Goal: Task Accomplishment & Management: Manage account settings

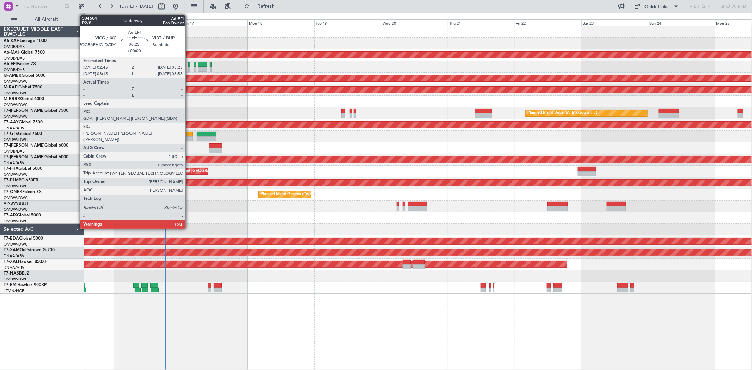
click at [189, 66] on div at bounding box center [189, 64] width 2 height 5
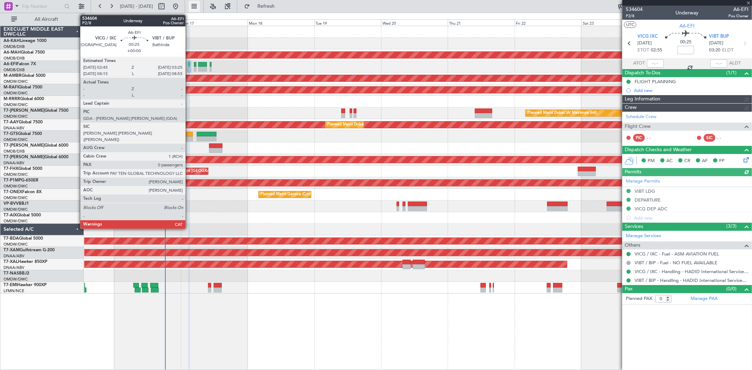
type input "[PERSON_NAME] ([PERSON_NAME])"
type input "7028"
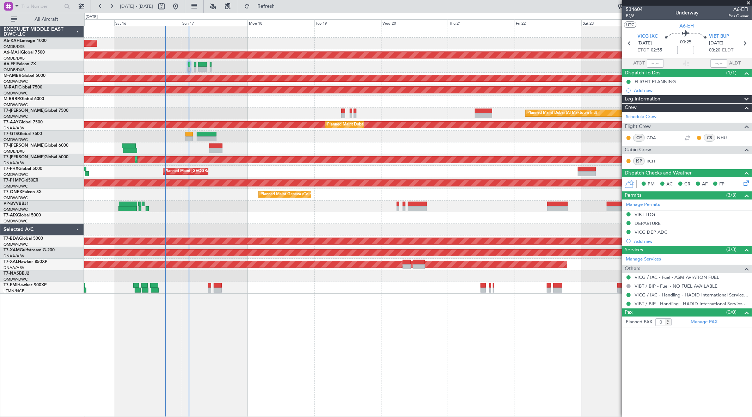
click at [747, 4] on span at bounding box center [748, 3] width 7 height 6
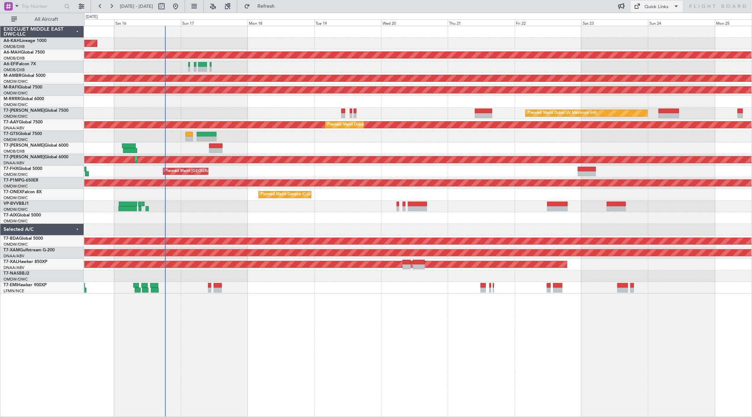
click at [646, 7] on div "Quick Links" at bounding box center [657, 7] width 24 height 7
click at [645, 20] on button "Trip Builder" at bounding box center [657, 23] width 53 height 17
click at [670, 5] on button "Quick Links" at bounding box center [657, 6] width 52 height 11
click at [645, 22] on button "Trip Builder" at bounding box center [657, 23] width 53 height 17
click at [675, 8] on span at bounding box center [676, 6] width 8 height 8
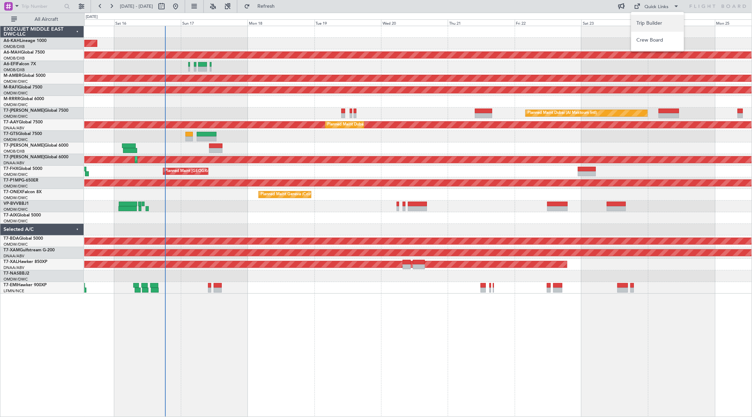
click at [641, 16] on button "Trip Builder" at bounding box center [657, 23] width 53 height 17
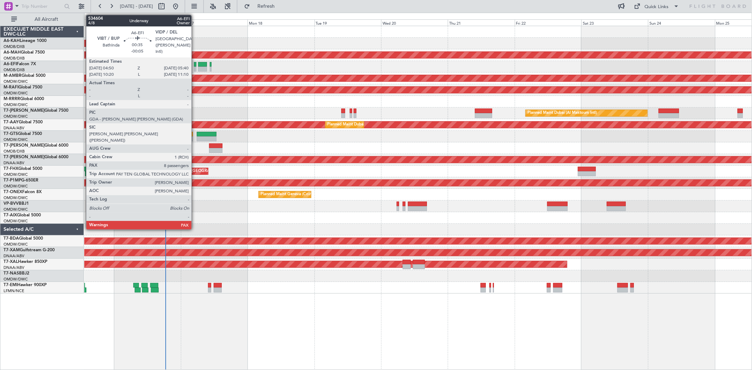
click at [195, 64] on div at bounding box center [195, 64] width 2 height 5
click at [195, 63] on div at bounding box center [195, 64] width 2 height 5
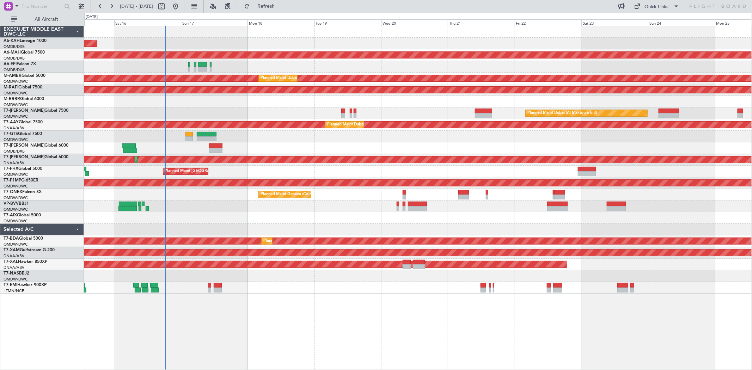
click at [283, 12] on button "Refresh" at bounding box center [262, 6] width 42 height 11
click at [283, 2] on button "Refresh" at bounding box center [262, 6] width 42 height 11
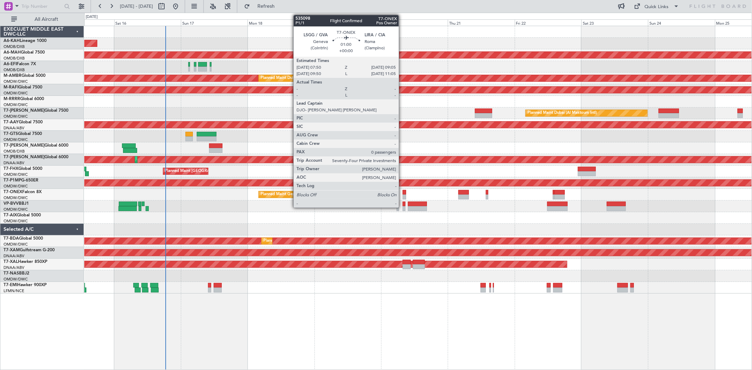
click at [403, 195] on div at bounding box center [405, 197] width 4 height 5
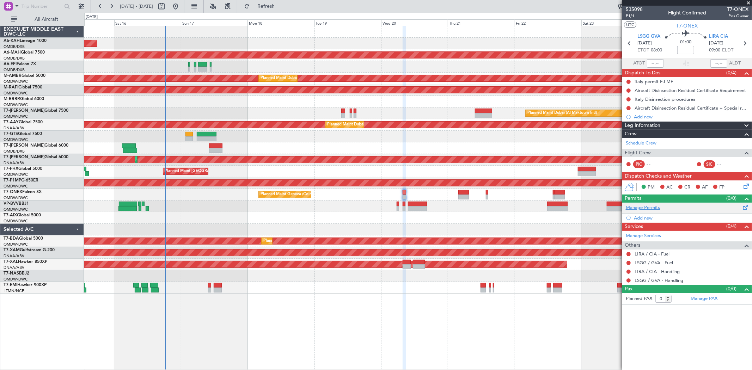
click at [646, 207] on link "Manage Permits" at bounding box center [643, 208] width 34 height 7
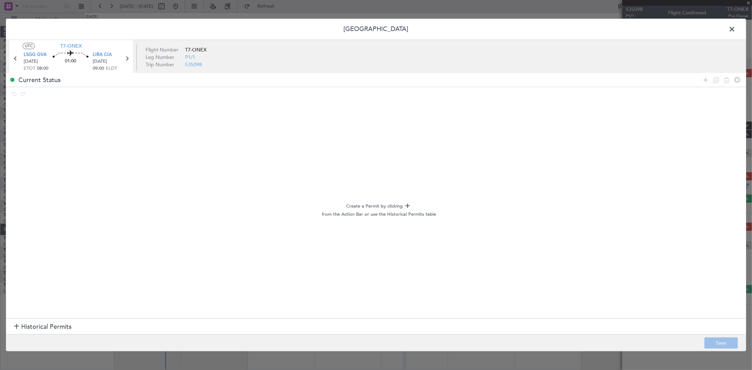
click at [27, 327] on span "Historical Permits" at bounding box center [46, 327] width 50 height 10
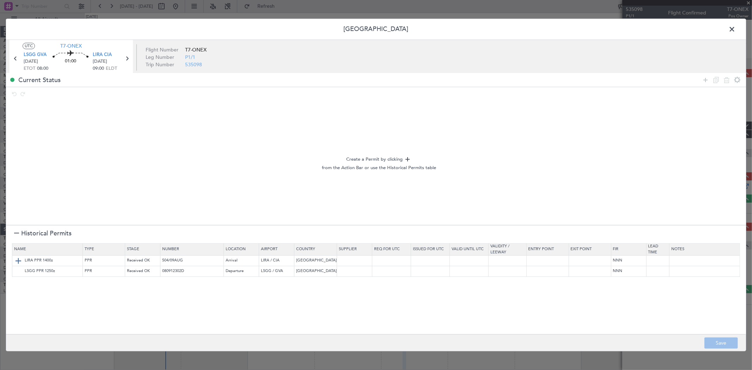
click at [19, 260] on img at bounding box center [18, 261] width 8 height 8
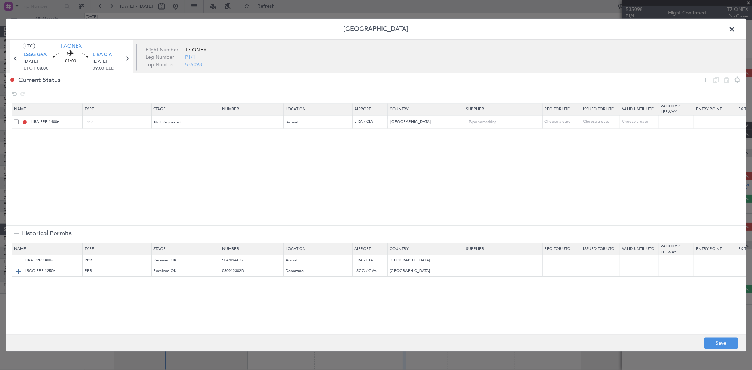
click at [19, 274] on img at bounding box center [18, 271] width 8 height 8
click at [711, 344] on button "Save" at bounding box center [720, 343] width 33 height 11
click at [731, 30] on div at bounding box center [376, 185] width 740 height 332
type input "LIRA PPR"
type input "NNN"
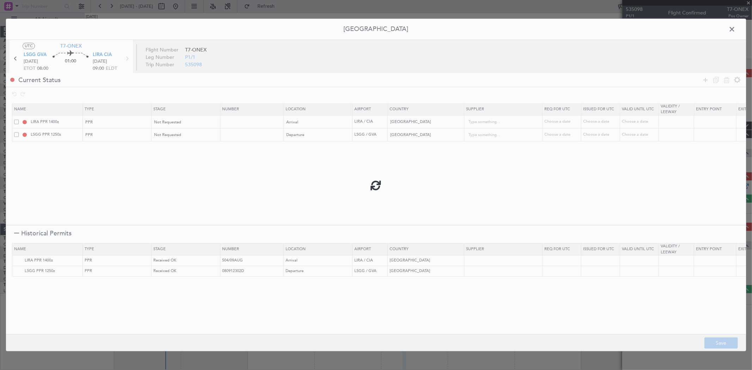
type input "LSGG PPR"
type input "NNN"
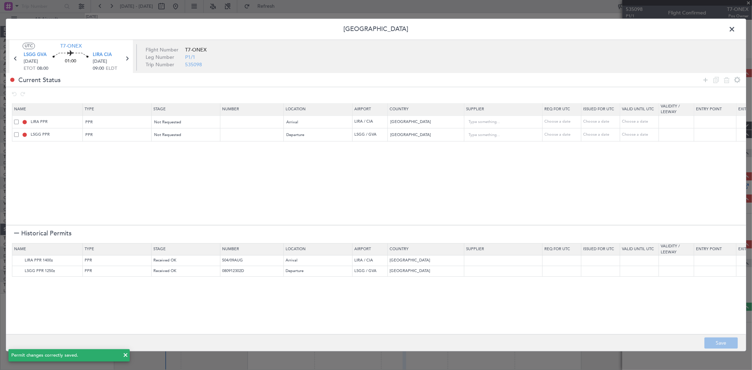
click at [736, 31] on span at bounding box center [736, 31] width 0 height 14
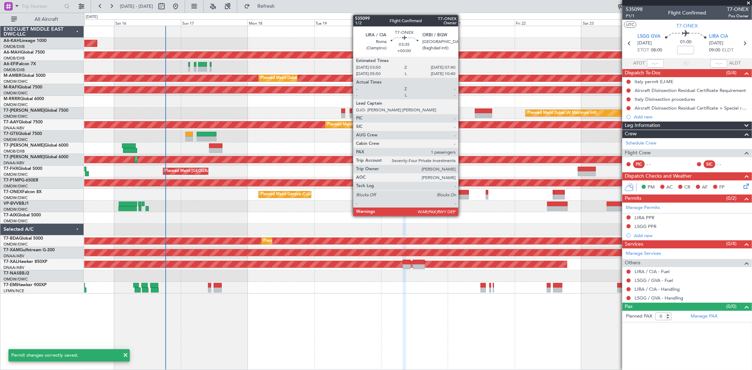
click at [464, 195] on div at bounding box center [463, 197] width 11 height 5
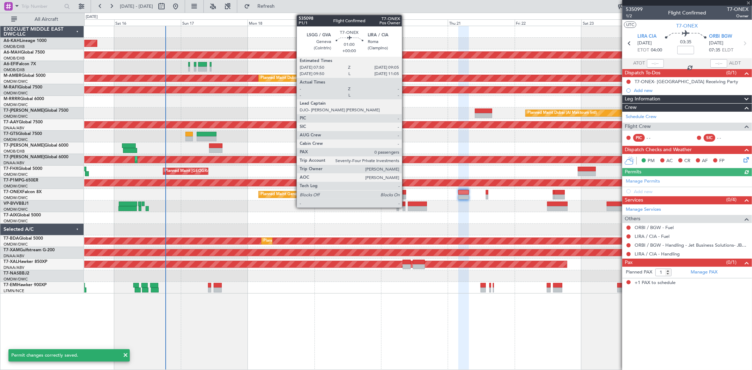
click at [405, 192] on div at bounding box center [405, 192] width 4 height 5
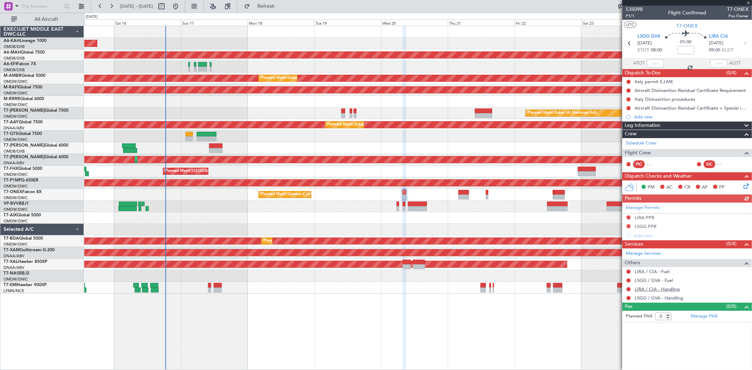
click at [658, 288] on link "LIRA / CIA - Handling" at bounding box center [657, 289] width 45 height 6
click at [665, 291] on link "LIRA / CIA - Handling" at bounding box center [657, 289] width 45 height 6
click at [653, 301] on body "[DATE] - [DATE] Refresh Quick Links All Aircraft Unplanned Maint Budapest ([PER…" at bounding box center [376, 185] width 752 height 370
click at [657, 298] on link "LSGG / GVA - Handling" at bounding box center [659, 298] width 49 height 6
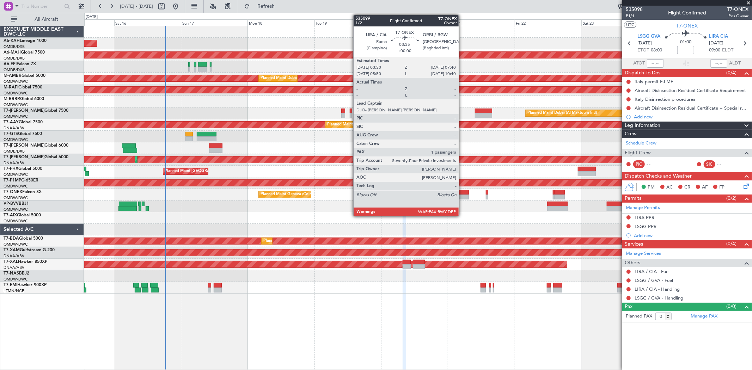
click at [466, 195] on div at bounding box center [463, 197] width 11 height 5
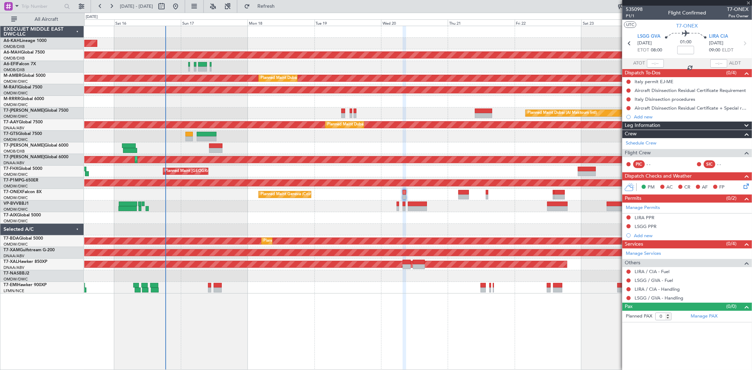
type input "1"
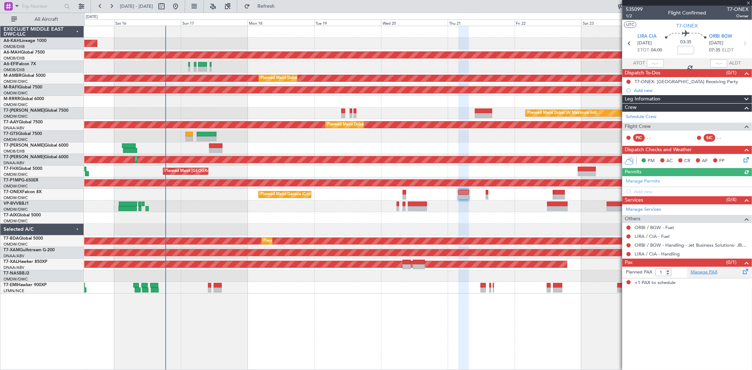
click at [706, 276] on link "Manage PAX" at bounding box center [704, 272] width 27 height 7
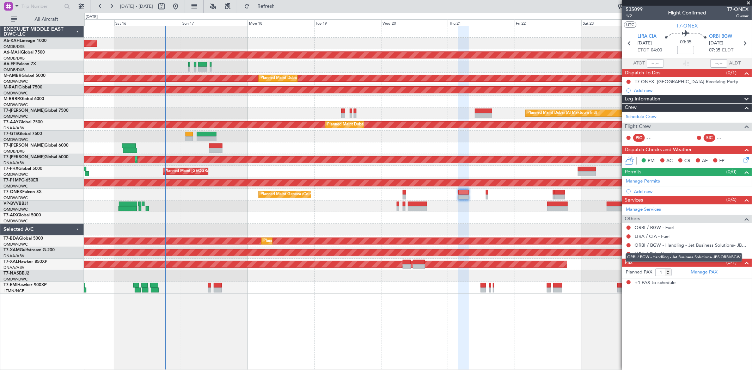
click at [660, 253] on div "ORBI / BGW - Handling - Jet Business Solutions- JBS ORBI/BGW" at bounding box center [684, 257] width 116 height 9
drag, startPoint x: 305, startPoint y: 9, endPoint x: 297, endPoint y: 5, distance: 9.6
click at [283, 10] on button "Refresh" at bounding box center [262, 6] width 42 height 11
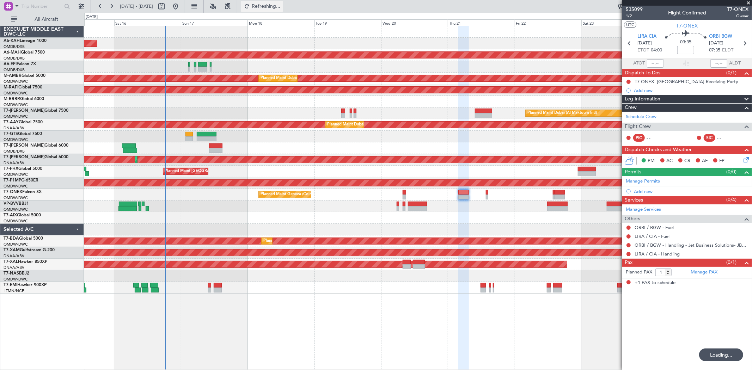
click at [281, 4] on span "Refreshing..." at bounding box center [266, 6] width 30 height 5
click at [654, 178] on link "Manage Permits" at bounding box center [643, 181] width 34 height 7
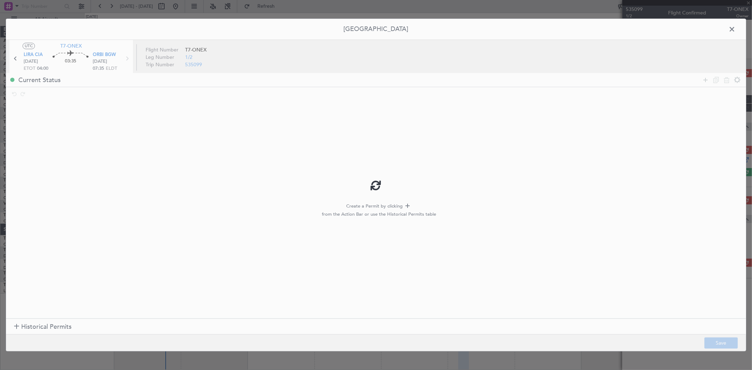
click at [30, 324] on div at bounding box center [376, 185] width 740 height 332
click at [32, 325] on span "Historical Permits" at bounding box center [46, 327] width 50 height 10
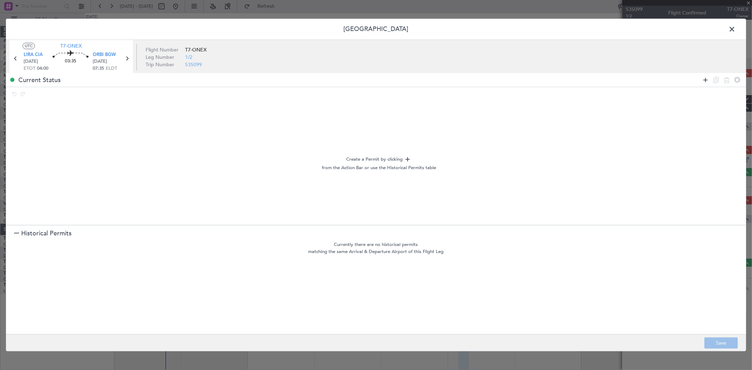
click at [703, 80] on icon at bounding box center [705, 80] width 8 height 8
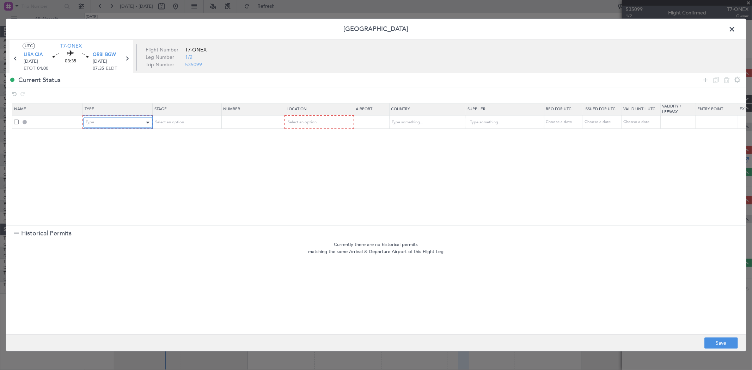
click at [126, 122] on div "Type" at bounding box center [115, 122] width 59 height 11
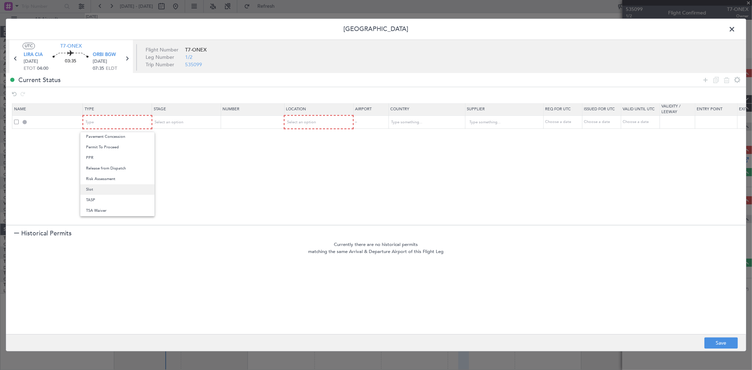
click at [89, 188] on span "Slot" at bounding box center [117, 189] width 63 height 11
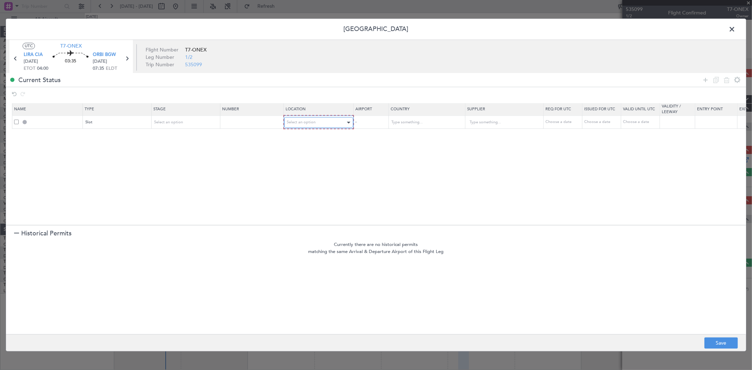
click at [310, 125] on span "Select an option" at bounding box center [301, 122] width 29 height 5
drag, startPoint x: 307, startPoint y: 139, endPoint x: 312, endPoint y: 136, distance: 5.9
click at [307, 140] on span "Departure" at bounding box center [318, 137] width 63 height 11
drag, startPoint x: 708, startPoint y: 80, endPoint x: 562, endPoint y: 110, distance: 148.9
click at [706, 81] on icon at bounding box center [705, 80] width 8 height 8
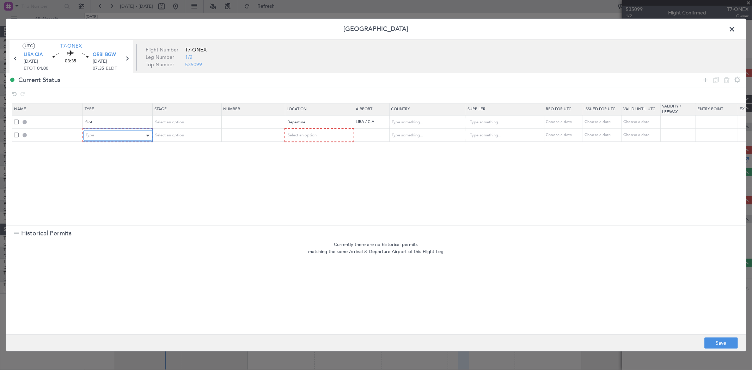
click at [89, 139] on div "Type" at bounding box center [115, 135] width 59 height 11
click at [146, 210] on mat-option "Overflight" at bounding box center [117, 210] width 74 height 11
click at [318, 136] on div "Select an option" at bounding box center [316, 135] width 59 height 11
click at [305, 191] on span "Enroute" at bounding box center [318, 192] width 63 height 11
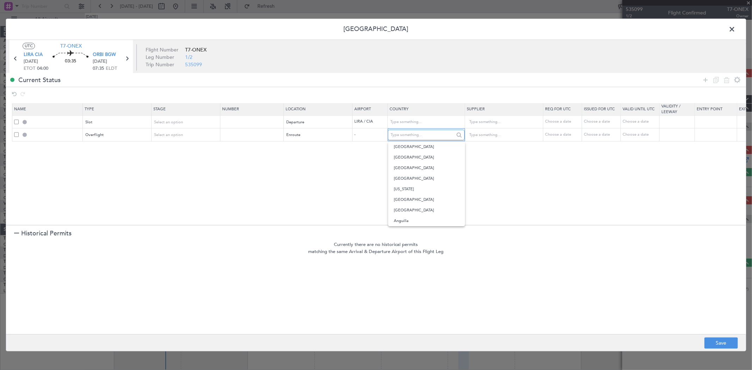
click at [421, 133] on input "text" at bounding box center [422, 135] width 63 height 11
drag, startPoint x: 416, startPoint y: 143, endPoint x: 605, endPoint y: 114, distance: 190.9
click at [416, 143] on span "[GEOGRAPHIC_DATA]" at bounding box center [427, 147] width 66 height 11
type input "[GEOGRAPHIC_DATA]"
drag, startPoint x: 708, startPoint y: 83, endPoint x: 700, endPoint y: 81, distance: 8.0
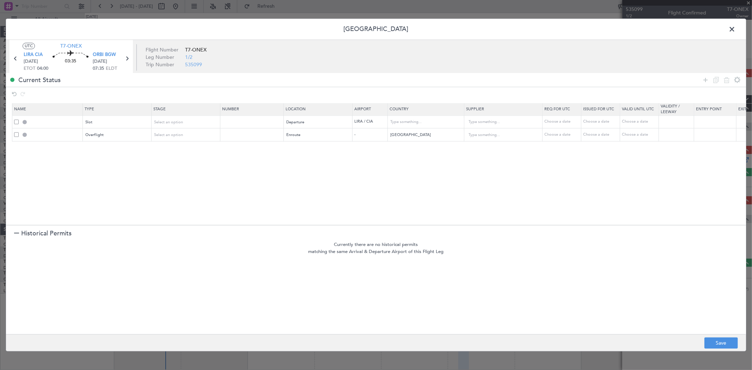
click at [707, 83] on icon at bounding box center [705, 80] width 8 height 8
click at [92, 149] on span "Type" at bounding box center [90, 148] width 8 height 5
click at [107, 225] on span "Landing" at bounding box center [117, 225] width 63 height 11
click at [312, 147] on span "Select an option" at bounding box center [301, 148] width 29 height 5
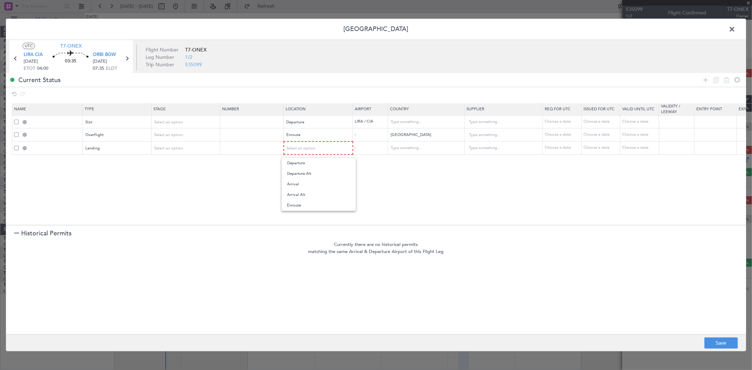
drag, startPoint x: 315, startPoint y: 184, endPoint x: 335, endPoint y: 187, distance: 21.0
click at [315, 185] on span "Arrival" at bounding box center [318, 184] width 63 height 11
click at [712, 340] on button "Save" at bounding box center [720, 343] width 33 height 11
type input "LIRA DEP SLOT"
type input "[GEOGRAPHIC_DATA]"
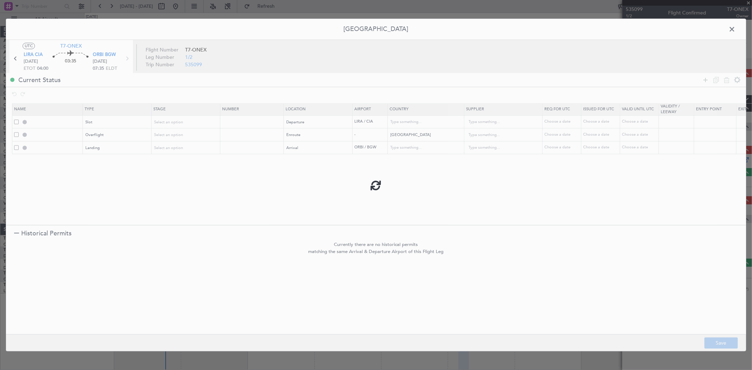
type input "NNN"
type input "TURKEY OVF"
type input "NNN"
type input "ORBI LDG"
type input "[GEOGRAPHIC_DATA]"
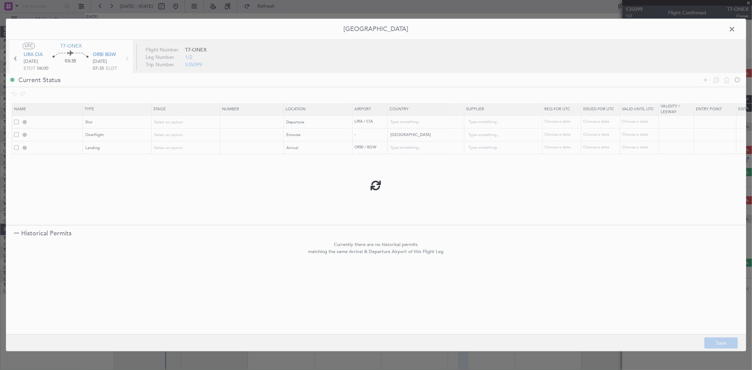
type input "NNN"
type input "1"
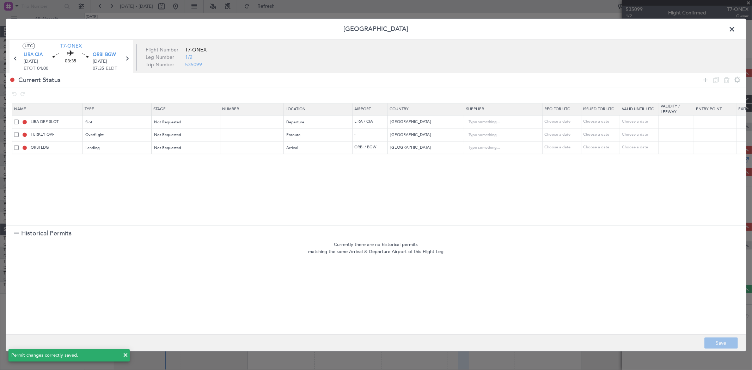
click at [736, 28] on span at bounding box center [736, 31] width 0 height 14
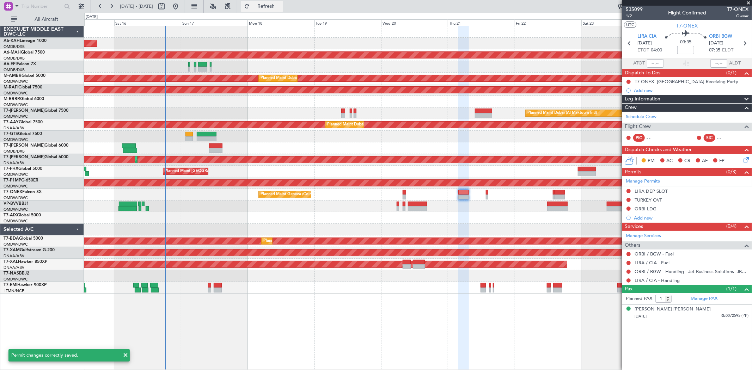
click at [275, 11] on button "Refresh" at bounding box center [262, 6] width 42 height 11
click at [672, 283] on link "LIRA / CIA - Handling" at bounding box center [657, 280] width 45 height 6
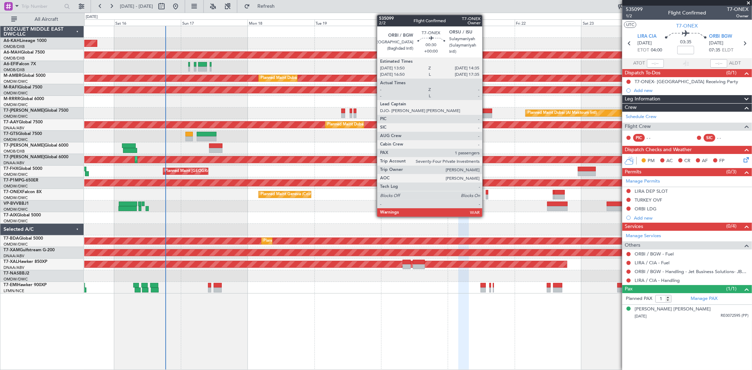
click at [486, 193] on div at bounding box center [487, 192] width 2 height 5
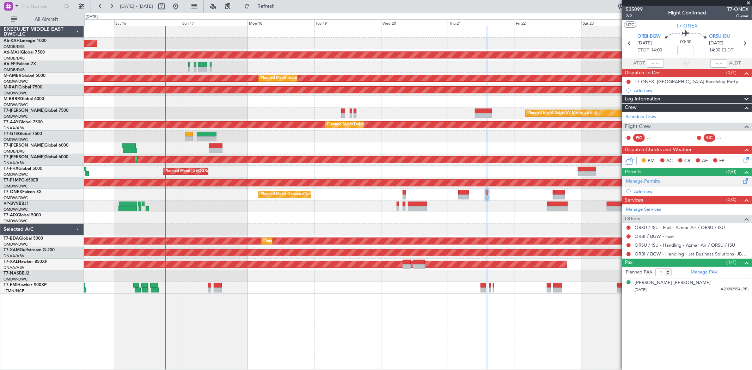
click at [652, 183] on link "Manage Permits" at bounding box center [643, 181] width 34 height 7
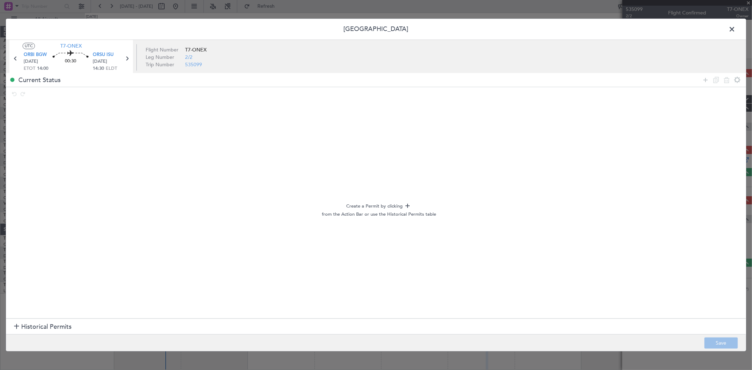
click at [47, 323] on span "Historical Permits" at bounding box center [46, 327] width 50 height 10
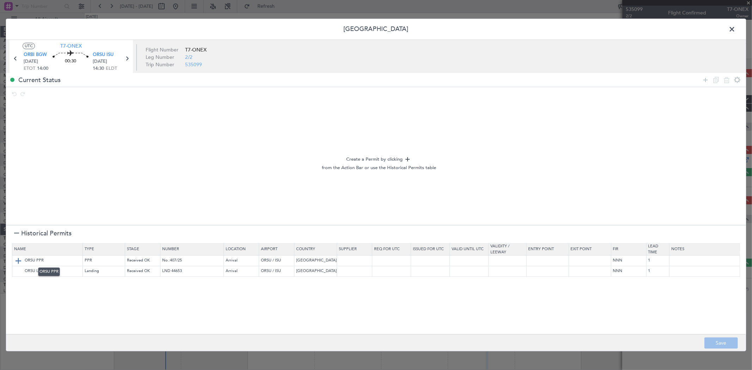
click at [18, 258] on img at bounding box center [18, 261] width 8 height 8
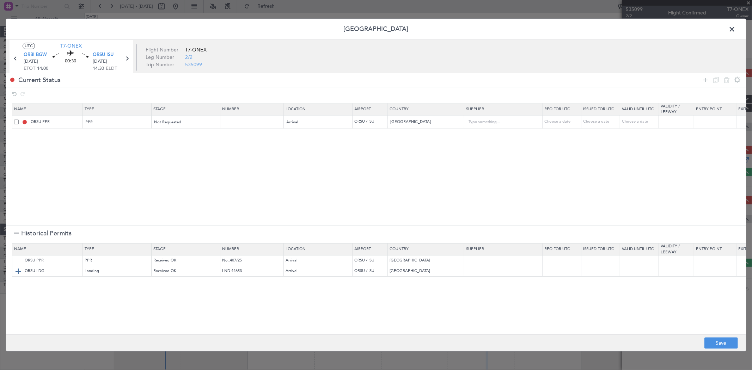
click at [17, 270] on img at bounding box center [18, 271] width 8 height 8
click at [713, 342] on button "Save" at bounding box center [720, 343] width 33 height 11
type input "NNN"
type input "1"
type input "NNN"
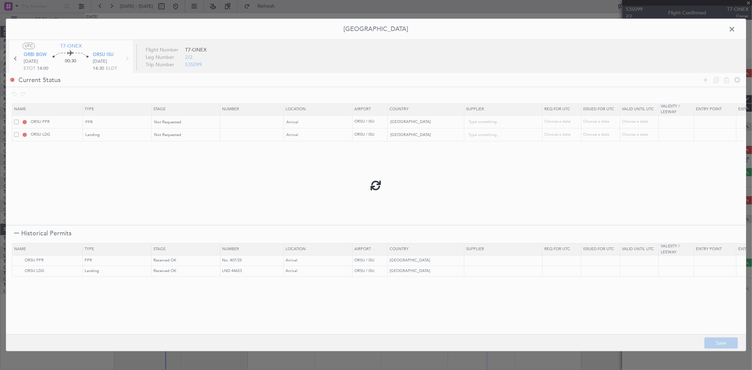
type input "1"
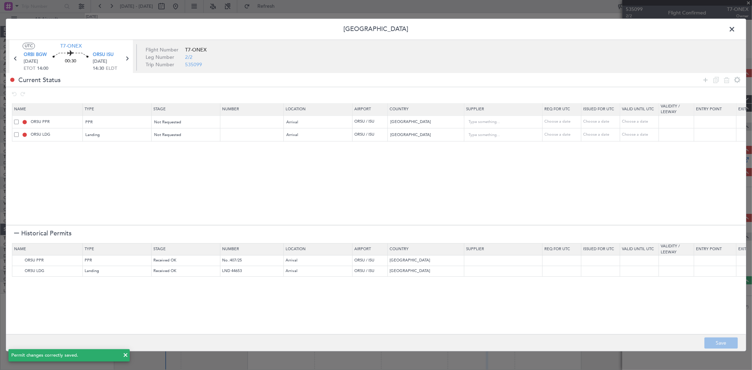
click at [736, 29] on span at bounding box center [736, 31] width 0 height 14
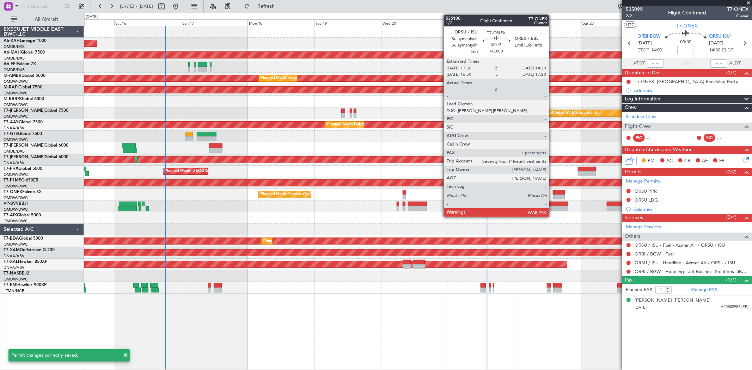
click at [553, 193] on div at bounding box center [553, 192] width 1 height 5
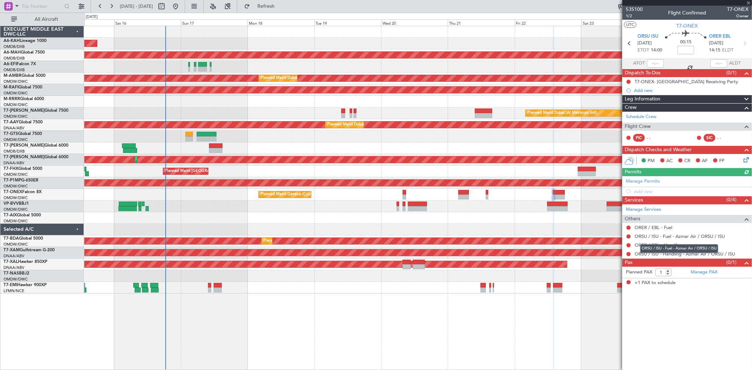
click at [661, 247] on div "ORSU / ISU - Fuel - Azmar Air / ORSU / ISU" at bounding box center [679, 248] width 78 height 9
click at [653, 244] on link "ORER / EBL - Handling" at bounding box center [659, 245] width 48 height 6
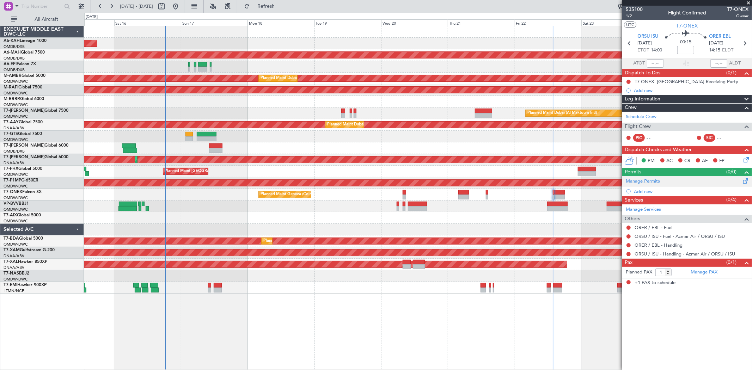
click at [645, 181] on link "Manage Permits" at bounding box center [643, 181] width 34 height 7
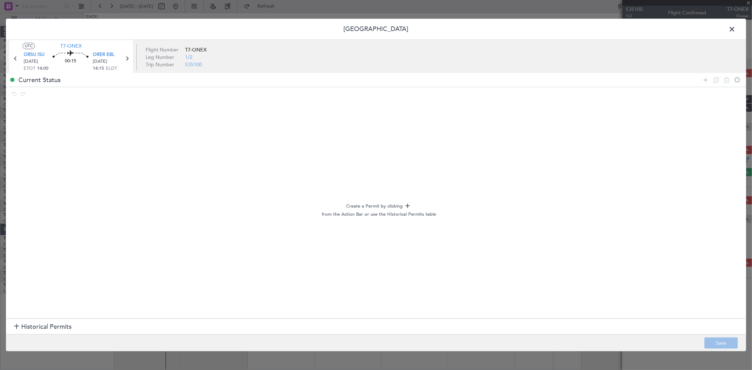
click at [69, 328] on span "Historical Permits" at bounding box center [46, 327] width 50 height 10
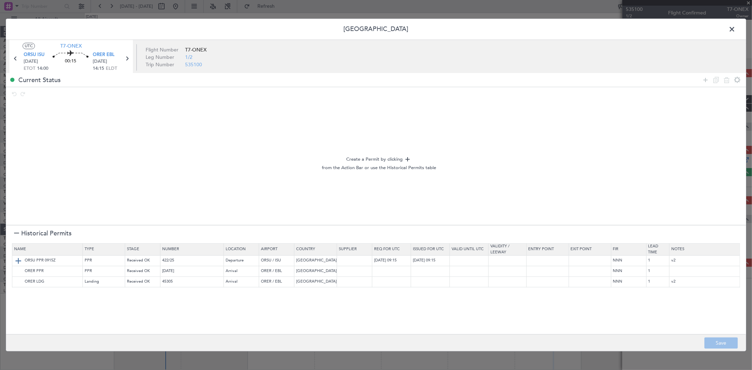
click at [15, 262] on img at bounding box center [18, 261] width 8 height 8
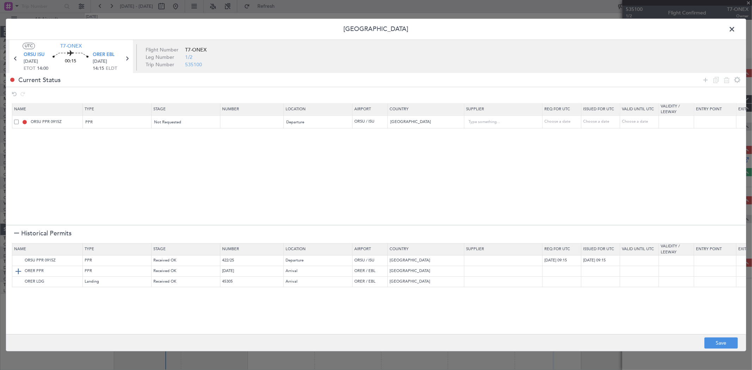
click at [15, 270] on img at bounding box center [18, 271] width 8 height 8
click at [14, 279] on img at bounding box center [18, 282] width 8 height 8
click at [727, 346] on button "Save" at bounding box center [720, 343] width 33 height 11
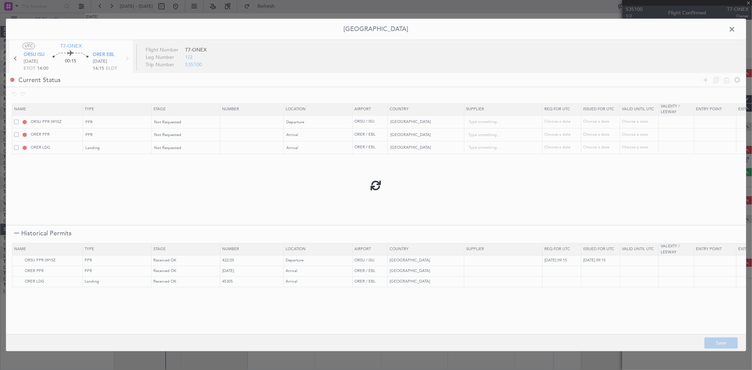
click at [735, 30] on div at bounding box center [376, 185] width 740 height 332
type input "ORSU PPR"
type input "NNN"
type input "1"
type input "NNN"
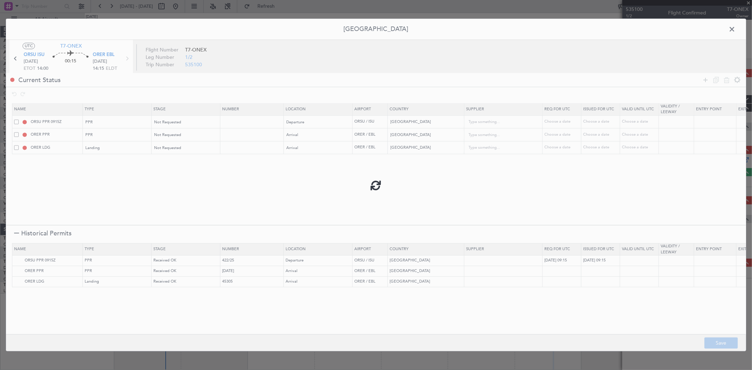
type input "1"
type input "NNN"
type input "1"
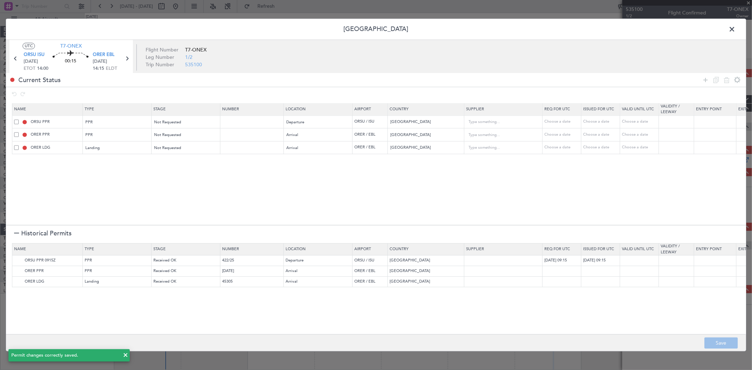
click at [736, 26] on span at bounding box center [736, 31] width 0 height 14
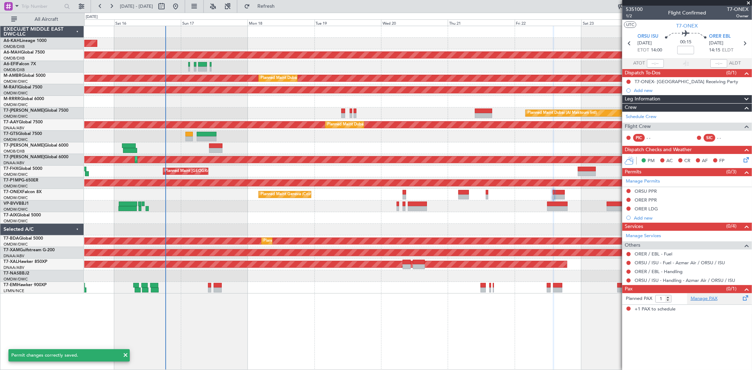
click at [707, 297] on link "Manage PAX" at bounding box center [704, 298] width 27 height 7
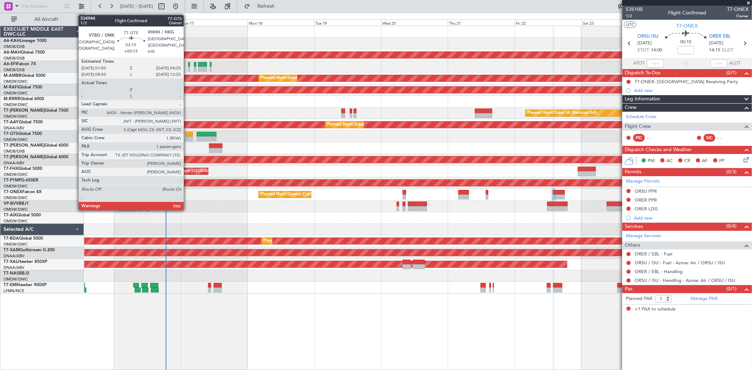
click at [187, 135] on div at bounding box center [188, 134] width 7 height 5
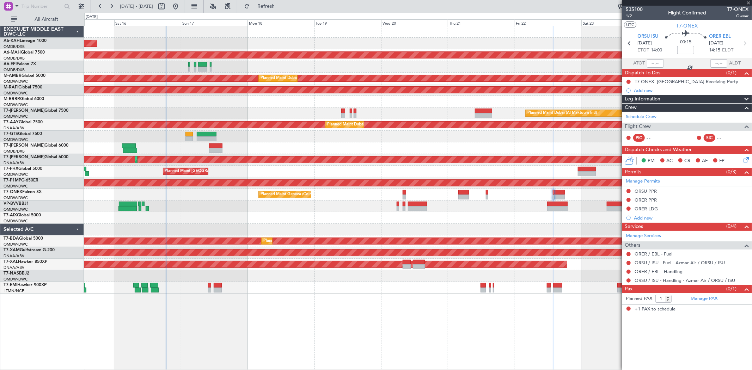
type input "+00:15"
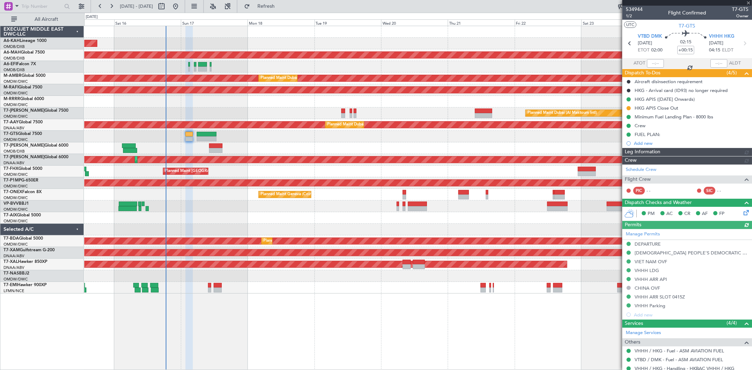
type input "[PERSON_NAME] ([PERSON_NAME])"
type input "7025"
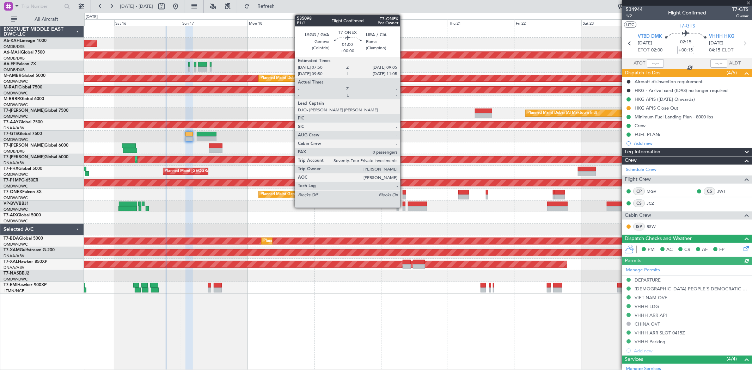
click at [404, 196] on div at bounding box center [405, 197] width 4 height 5
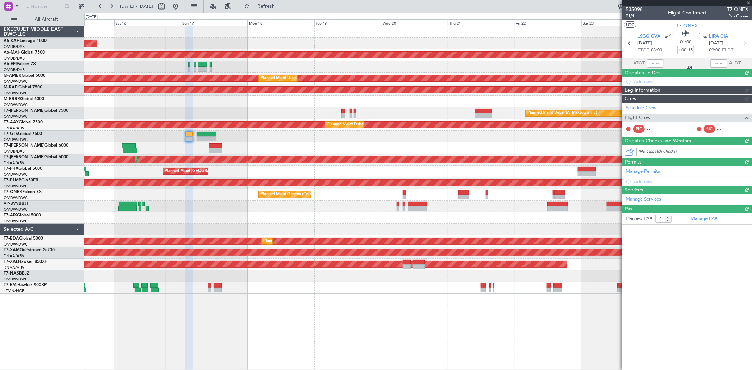
type input "0"
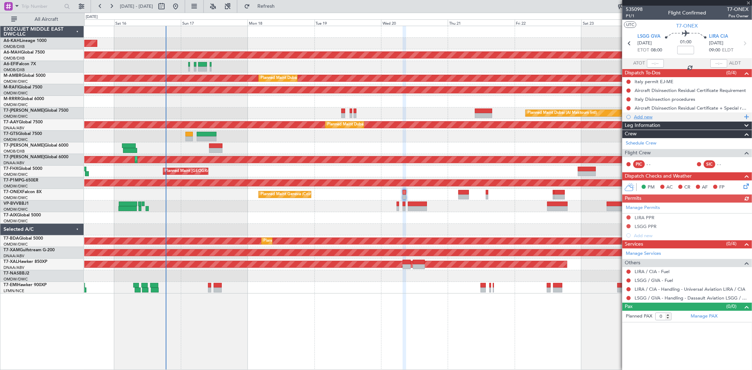
click at [648, 115] on div "Add new" at bounding box center [688, 117] width 108 height 6
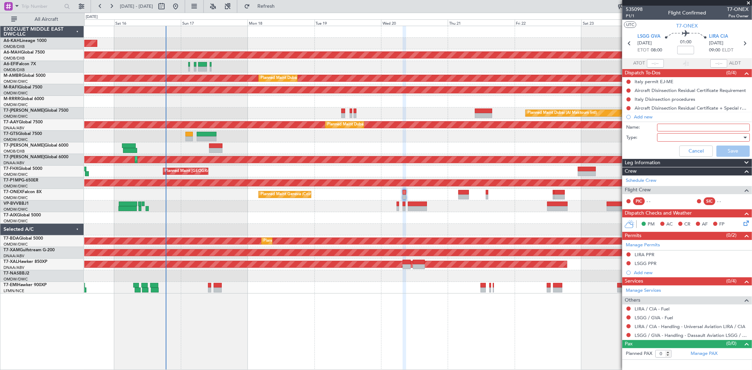
click at [673, 125] on input "Name:" at bounding box center [703, 128] width 93 height 8
type input "Crew"
click at [672, 139] on div at bounding box center [701, 137] width 82 height 11
click at [671, 149] on span "Generic" at bounding box center [700, 152] width 86 height 11
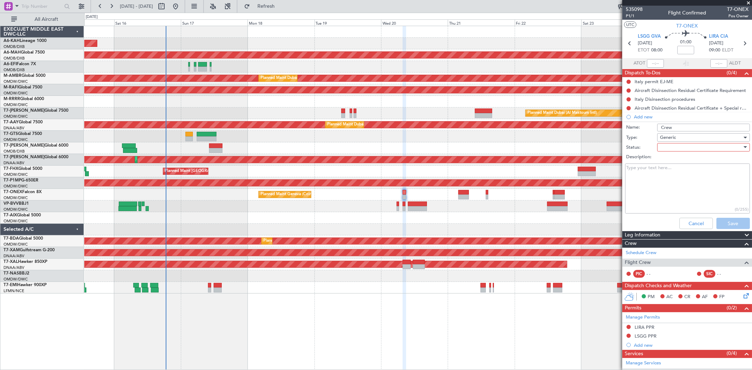
click at [676, 149] on div at bounding box center [701, 147] width 82 height 11
click at [676, 159] on span "Not Started" at bounding box center [700, 161] width 82 height 11
drag, startPoint x: 672, startPoint y: 171, endPoint x: 686, endPoint y: 188, distance: 21.8
click at [672, 171] on textarea "Description:" at bounding box center [687, 189] width 125 height 50
paste textarea "Crew [PERSON_NAME] Nigel [PERSON_NAME]"
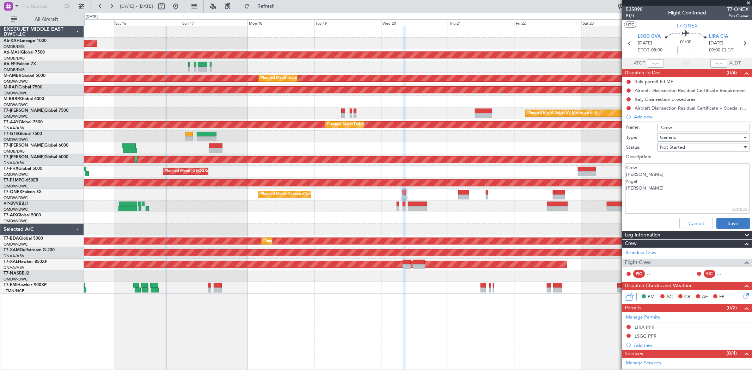
type textarea "Crew [PERSON_NAME] Nigel [PERSON_NAME]"
click at [716, 222] on button "Save" at bounding box center [732, 223] width 33 height 11
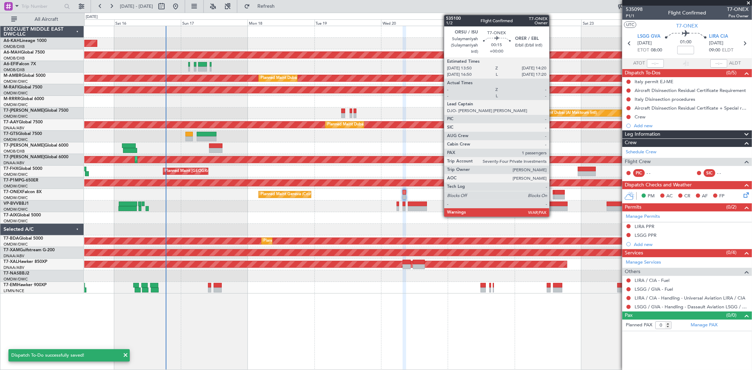
click at [553, 196] on div at bounding box center [553, 197] width 1 height 5
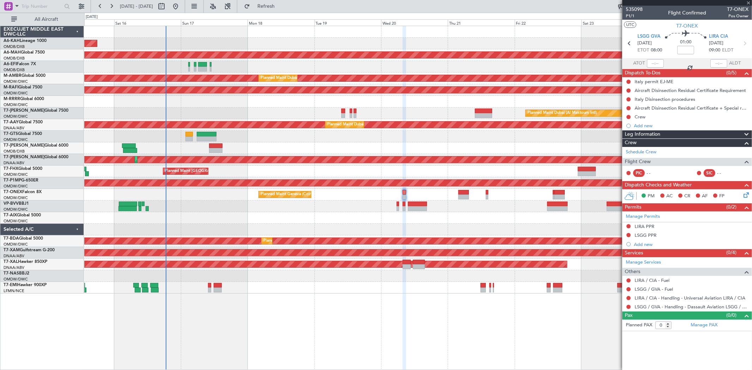
type input "1"
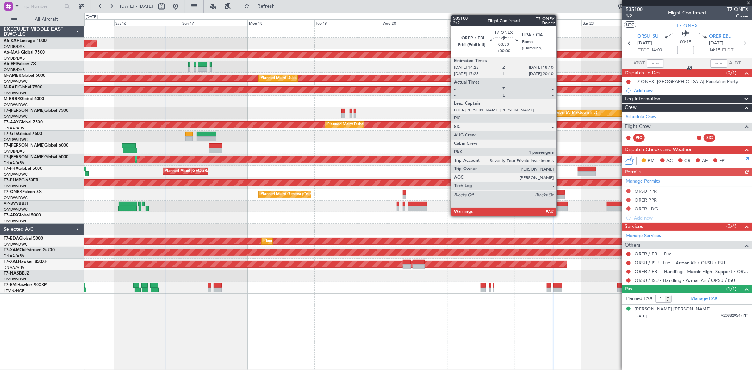
click at [560, 192] on div at bounding box center [559, 192] width 11 height 5
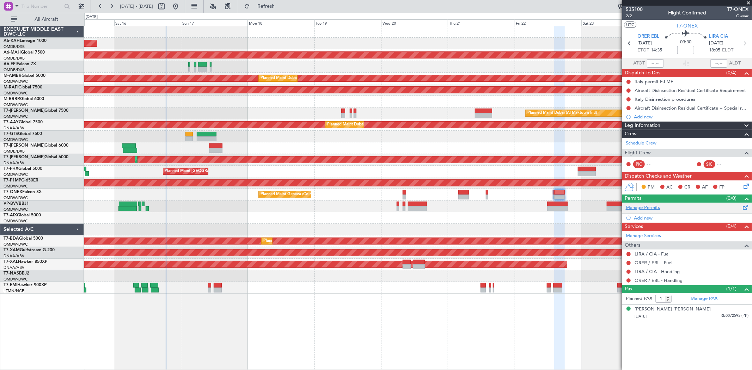
click at [644, 207] on link "Manage Permits" at bounding box center [643, 208] width 34 height 7
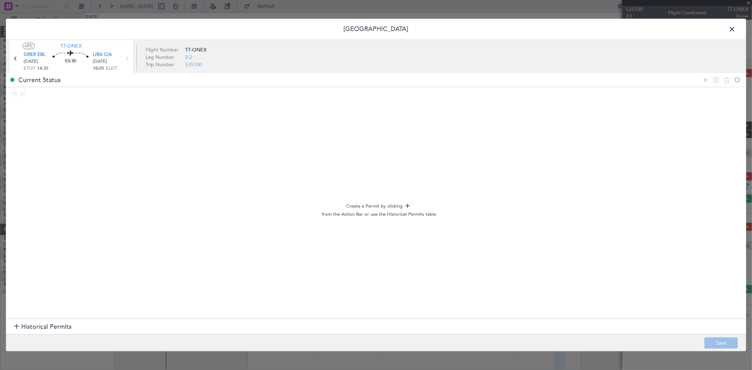
click at [56, 321] on section "Historical Permits" at bounding box center [376, 326] width 740 height 17
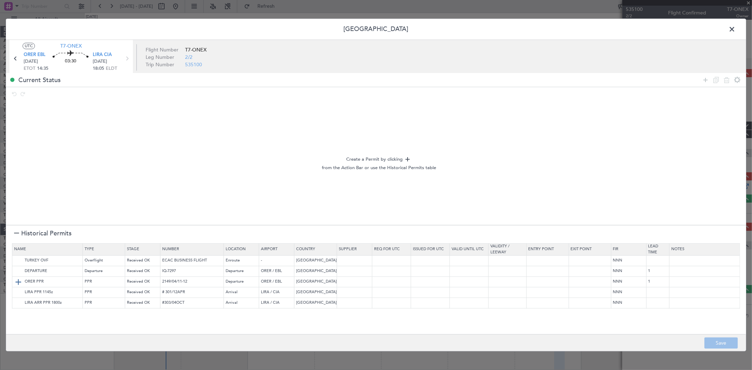
click at [16, 280] on img at bounding box center [18, 282] width 8 height 8
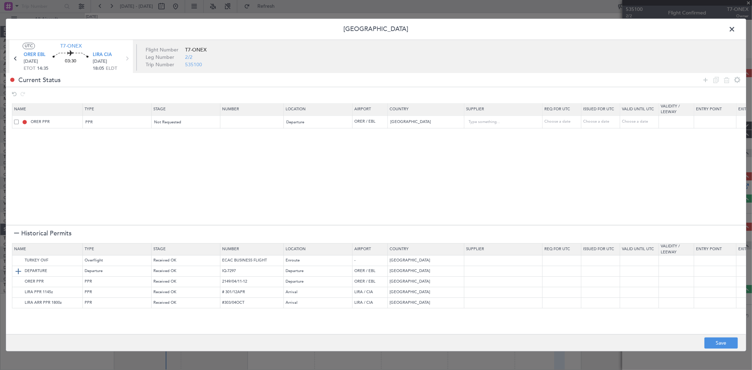
click at [19, 269] on img at bounding box center [18, 271] width 8 height 8
click at [18, 260] on img at bounding box center [18, 261] width 8 height 8
click at [13, 291] on td "LIRA PPR 1145z" at bounding box center [47, 292] width 71 height 11
click at [721, 344] on button "Save" at bounding box center [720, 343] width 33 height 11
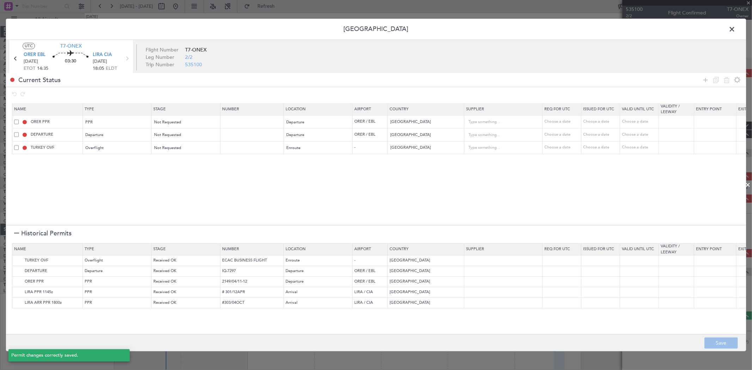
type input "NNN"
type input "1"
type input "IRAQ DEPARTURE"
type input "NNN"
type input "1"
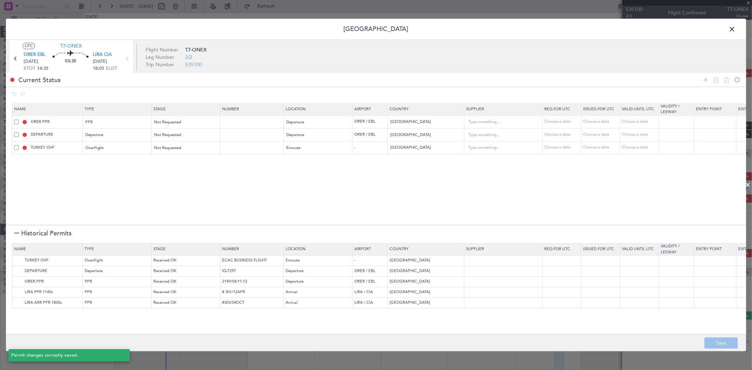
type input "NNN"
click at [736, 31] on span at bounding box center [736, 31] width 0 height 14
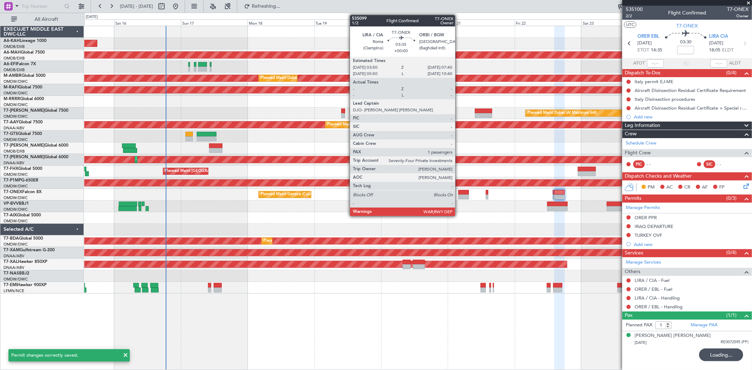
click at [459, 196] on div at bounding box center [463, 197] width 11 height 5
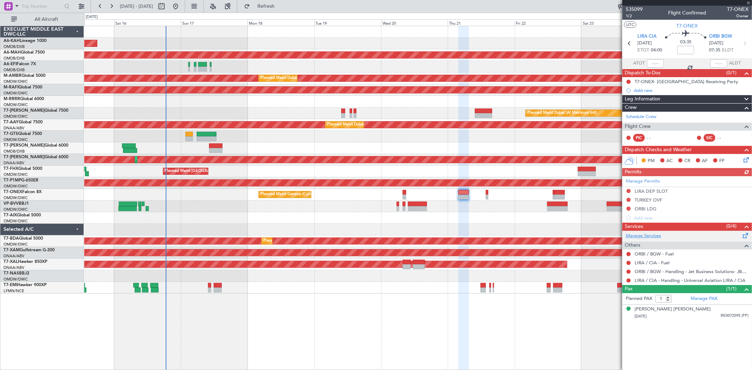
click at [646, 233] on link "Manage Services" at bounding box center [643, 236] width 35 height 7
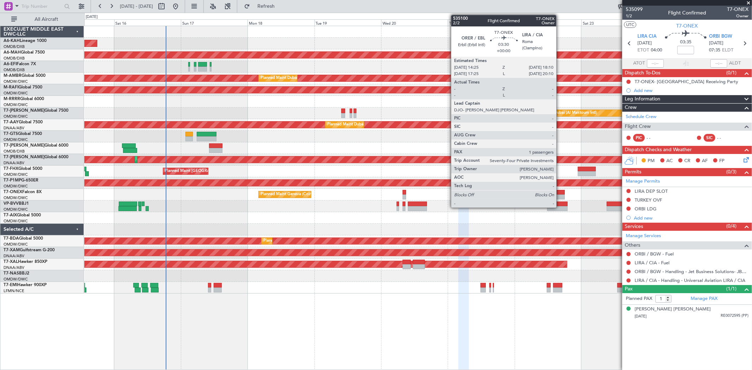
click at [560, 190] on div at bounding box center [559, 192] width 11 height 5
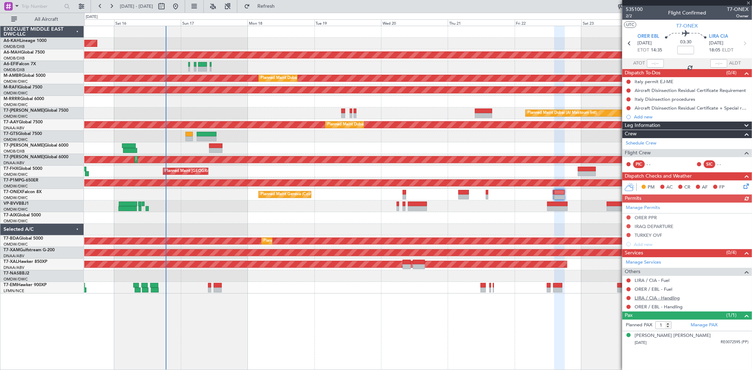
click at [661, 299] on link "LIRA / CIA - Handling" at bounding box center [657, 298] width 45 height 6
click at [659, 307] on link "ORER / EBL - Handling" at bounding box center [659, 307] width 48 height 6
click at [658, 260] on link "Manage Services" at bounding box center [643, 262] width 35 height 7
click at [281, 5] on span "Refresh" at bounding box center [266, 6] width 30 height 5
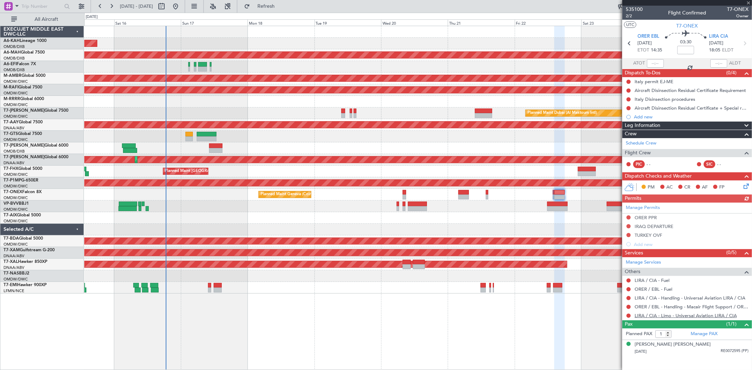
click at [675, 316] on link "LIRA / CIA - Limo - Universal Aviation LIRA / CIA" at bounding box center [686, 316] width 102 height 6
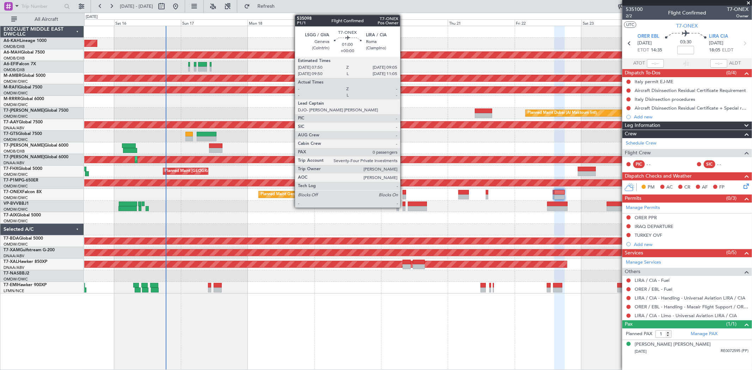
click at [404, 191] on div at bounding box center [405, 192] width 4 height 5
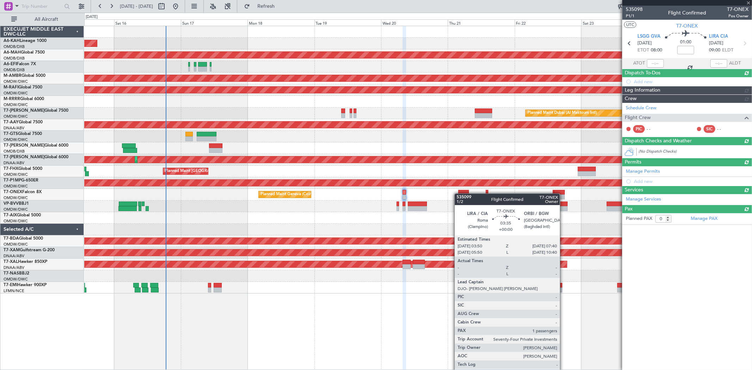
click at [458, 194] on div "Planned Maint Geneva (Cointrin)" at bounding box center [417, 195] width 667 height 12
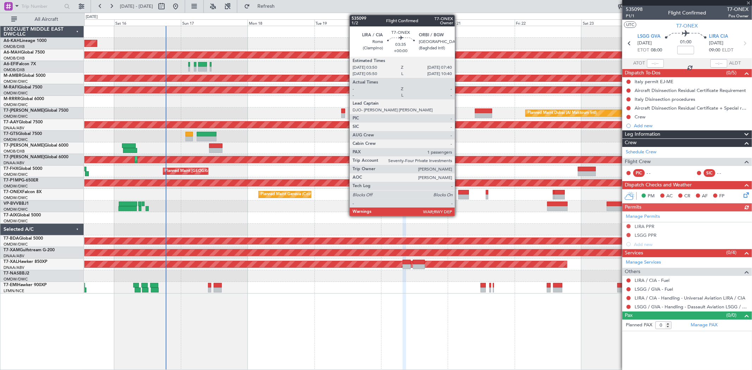
click at [458, 194] on div at bounding box center [463, 192] width 11 height 5
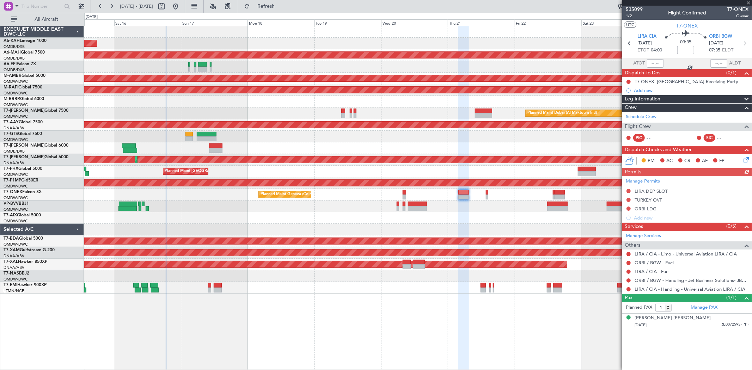
click at [676, 255] on link "LIRA / CIA - Limo - Universal Aviation LIRA / CIA" at bounding box center [686, 254] width 102 height 6
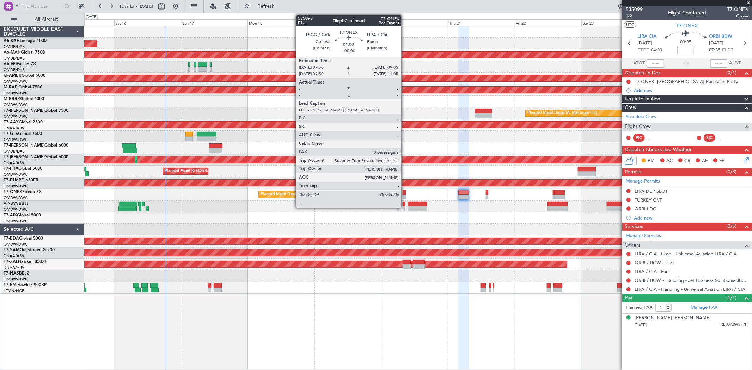
click at [405, 196] on div at bounding box center [405, 197] width 4 height 5
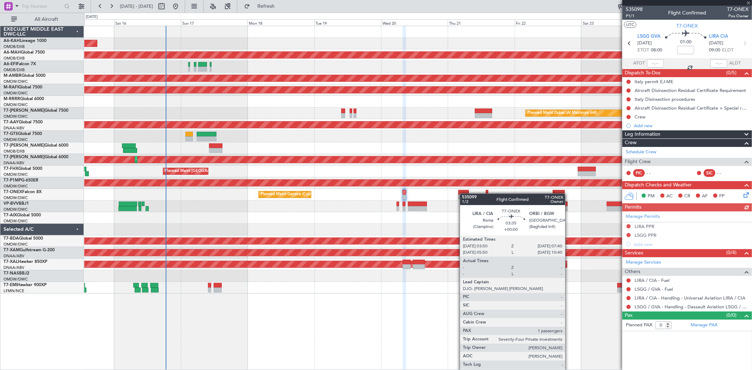
click at [464, 194] on div "Planned Maint Geneva (Cointrin)" at bounding box center [417, 195] width 667 height 12
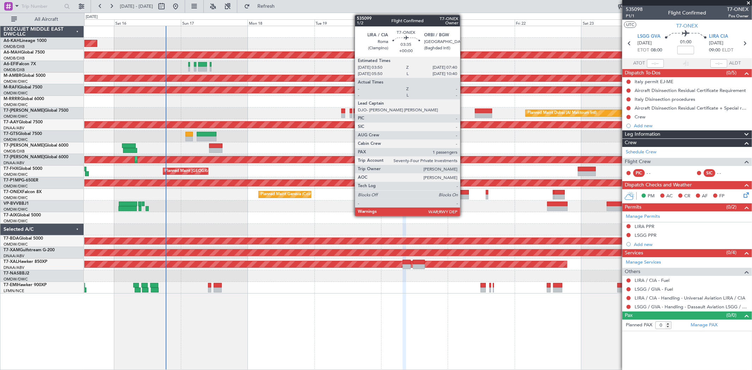
click at [464, 195] on div at bounding box center [463, 197] width 11 height 5
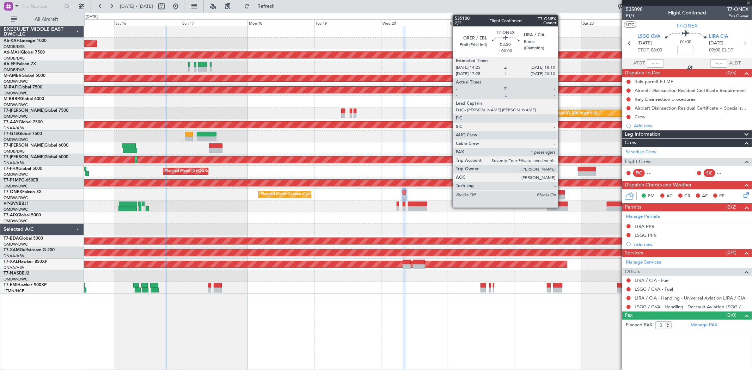
type input "1"
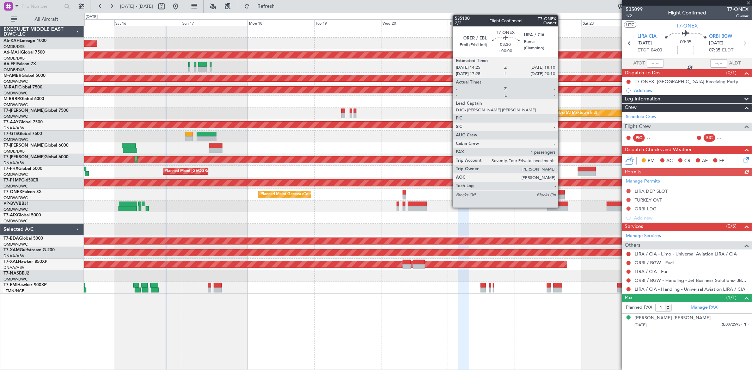
click at [562, 194] on div at bounding box center [559, 192] width 11 height 5
